Goal: Book appointment/travel/reservation

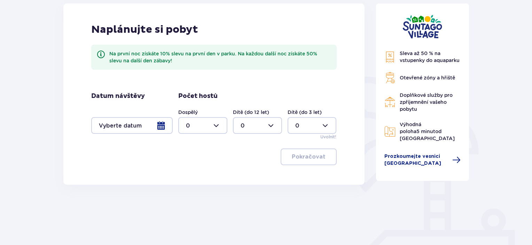
scroll to position [107, 0]
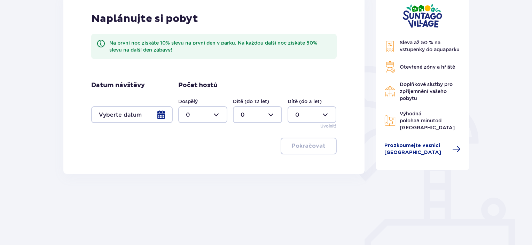
click at [217, 115] on div at bounding box center [202, 114] width 49 height 17
click at [194, 179] on div "3" at bounding box center [203, 180] width 34 height 8
type input "3"
click at [270, 112] on div at bounding box center [257, 114] width 49 height 17
click at [248, 163] on div "2" at bounding box center [257, 165] width 34 height 8
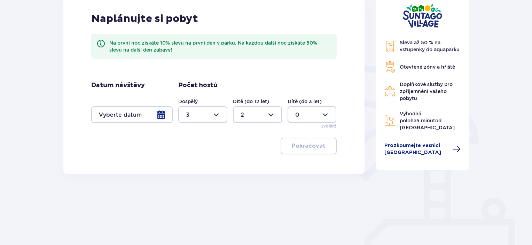
type input "2"
click at [160, 114] on div at bounding box center [131, 114] width 81 height 17
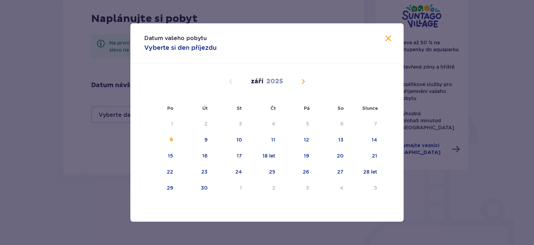
click at [302, 81] on span "Kalendář" at bounding box center [303, 81] width 8 height 8
click at [340, 172] on font "25" at bounding box center [340, 172] width 6 height 6
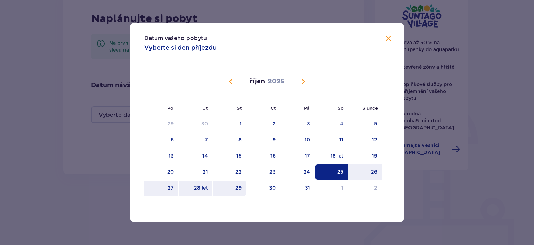
click at [238, 189] on font "29" at bounding box center [239, 188] width 6 height 6
type input "[DATE] - [DATE]"
type input "0"
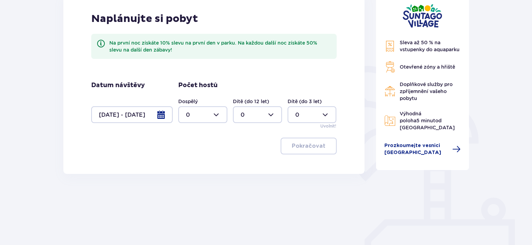
click at [216, 114] on div at bounding box center [202, 114] width 49 height 17
click at [199, 180] on div "3" at bounding box center [203, 180] width 34 height 8
type input "3"
click at [272, 115] on div at bounding box center [257, 114] width 49 height 17
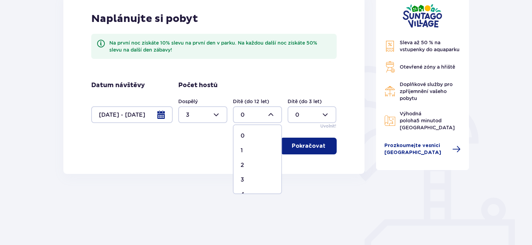
click at [245, 166] on div "2" at bounding box center [257, 165] width 34 height 8
type input "2"
click at [314, 144] on font "Pokračovat" at bounding box center [309, 146] width 34 height 6
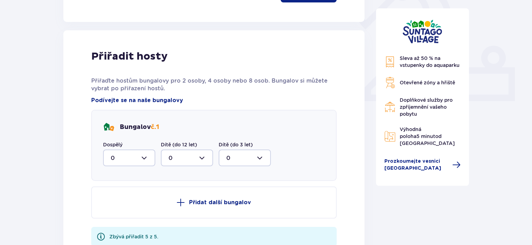
scroll to position [280, 0]
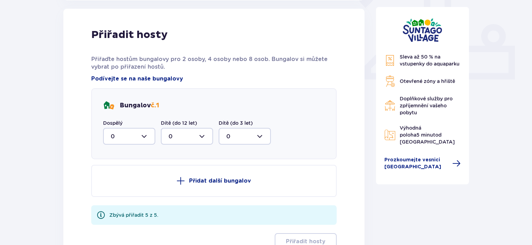
click at [144, 136] on div at bounding box center [129, 136] width 52 height 17
click at [119, 175] on div "1" at bounding box center [129, 172] width 37 height 8
type input "1"
click at [198, 137] on div at bounding box center [187, 136] width 52 height 17
click at [178, 169] on div "1" at bounding box center [186, 172] width 37 height 8
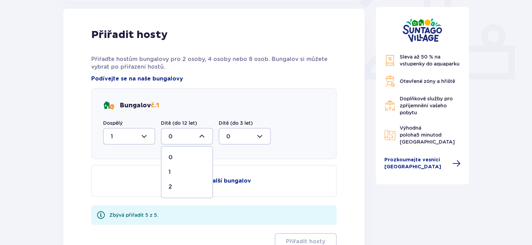
type input "1"
click at [211, 178] on font "Přidat další bungalov" at bounding box center [220, 181] width 62 height 6
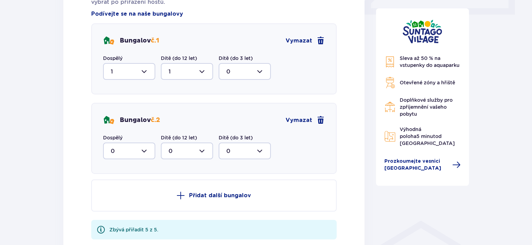
scroll to position [351, 0]
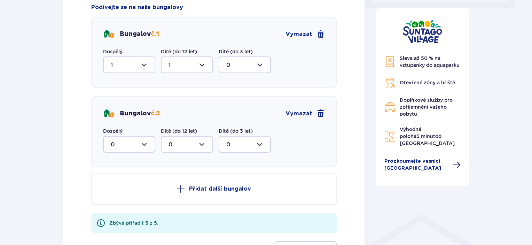
click at [144, 143] on div at bounding box center [129, 144] width 52 height 17
click at [117, 194] on div "2" at bounding box center [129, 195] width 37 height 8
type input "2"
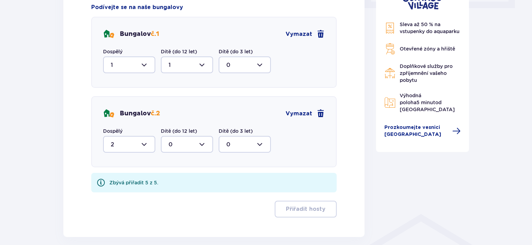
click at [201, 144] on div at bounding box center [187, 144] width 52 height 17
click at [169, 183] on span "1" at bounding box center [186, 180] width 51 height 15
type input "1"
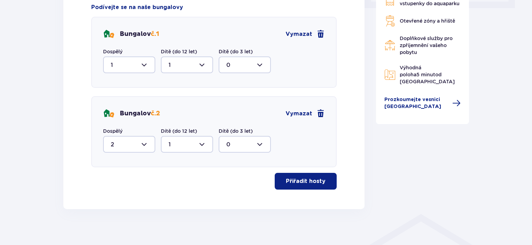
click at [308, 184] on font "Přiřadit hosty" at bounding box center [306, 181] width 40 height 8
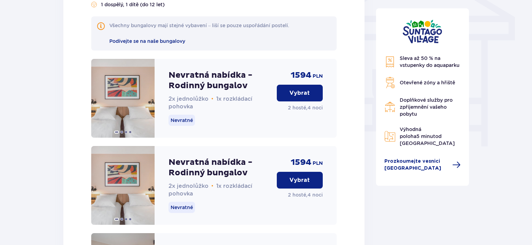
scroll to position [628, 0]
